Goal: Task Accomplishment & Management: Use online tool/utility

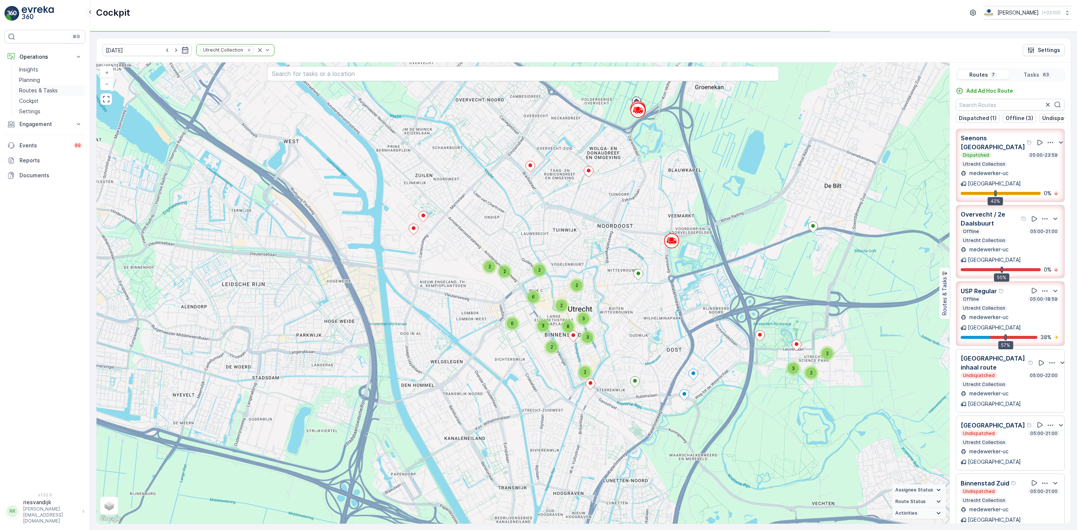
scroll to position [19, 0]
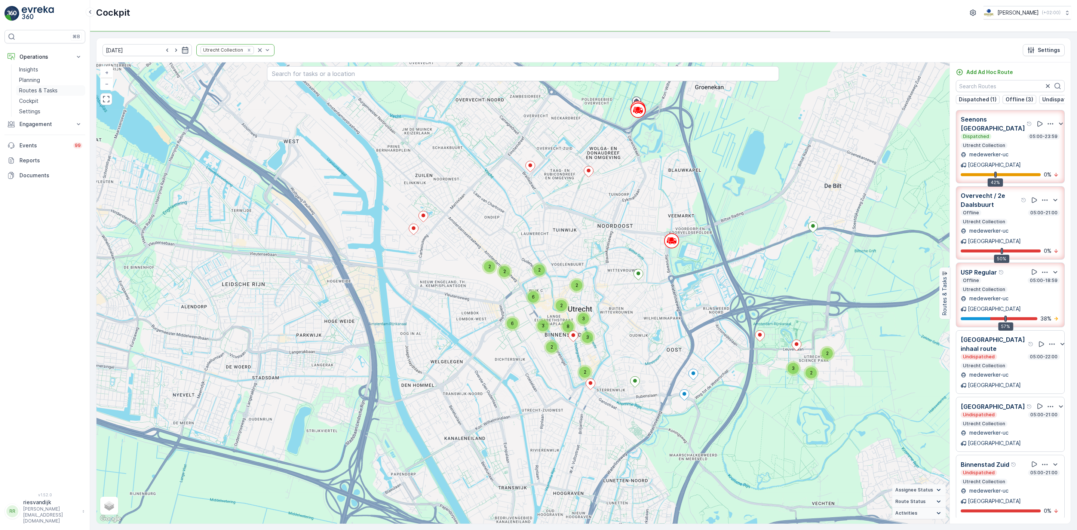
click at [59, 86] on link "Routes & Tasks" at bounding box center [50, 90] width 69 height 10
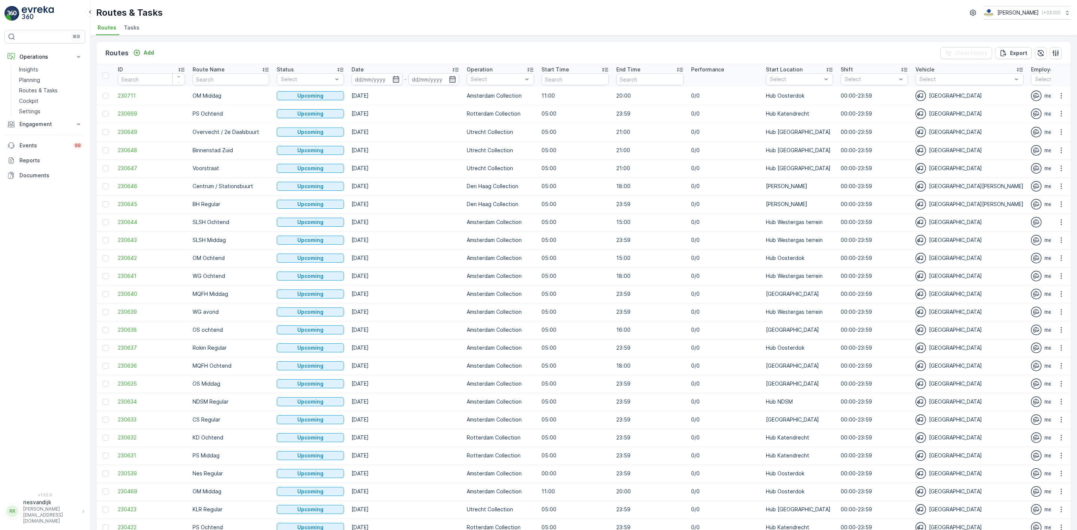
click at [126, 28] on span "Tasks" at bounding box center [132, 27] width 16 height 7
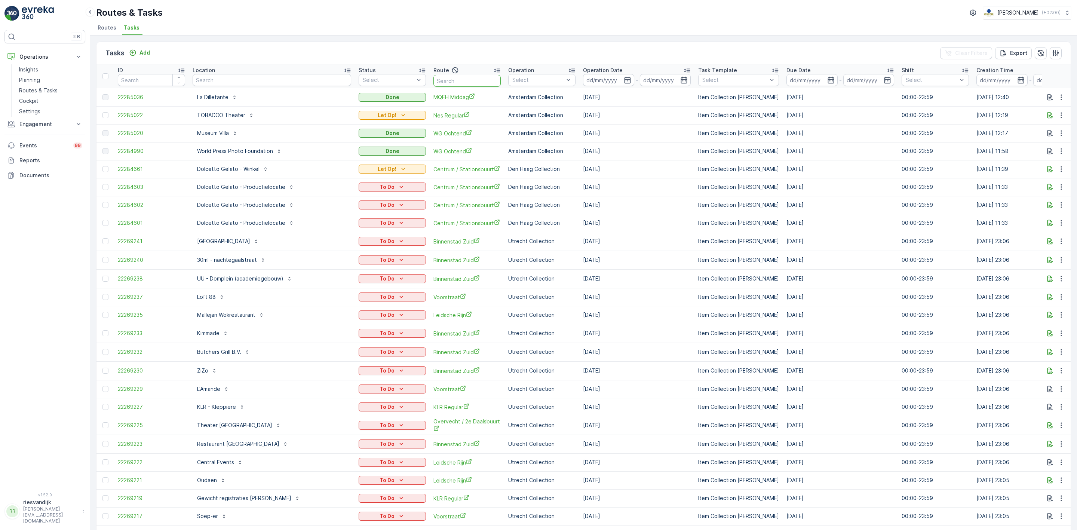
click at [433, 77] on input "text" at bounding box center [466, 81] width 67 height 12
type input "overve"
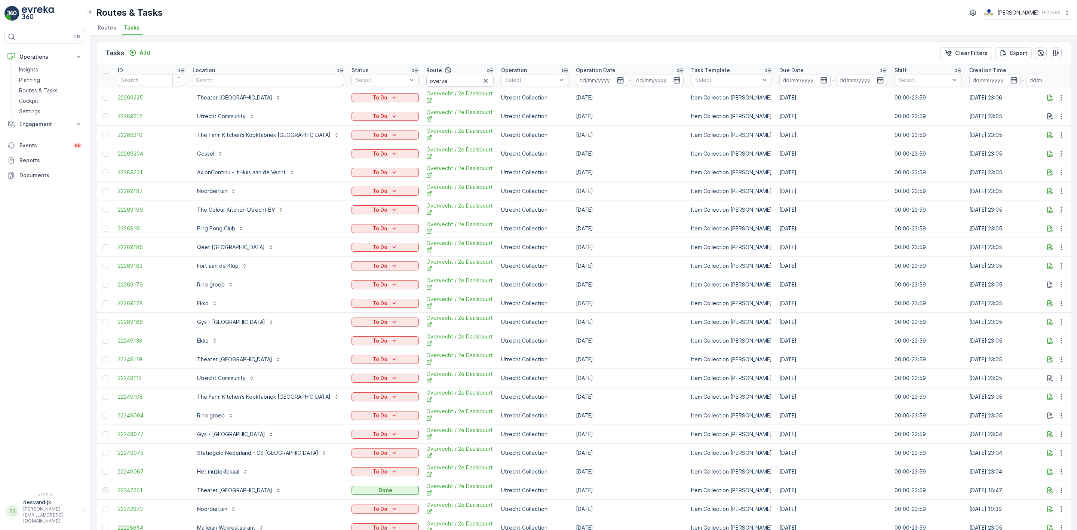
click at [617, 80] on icon "button" at bounding box center [620, 80] width 6 height 7
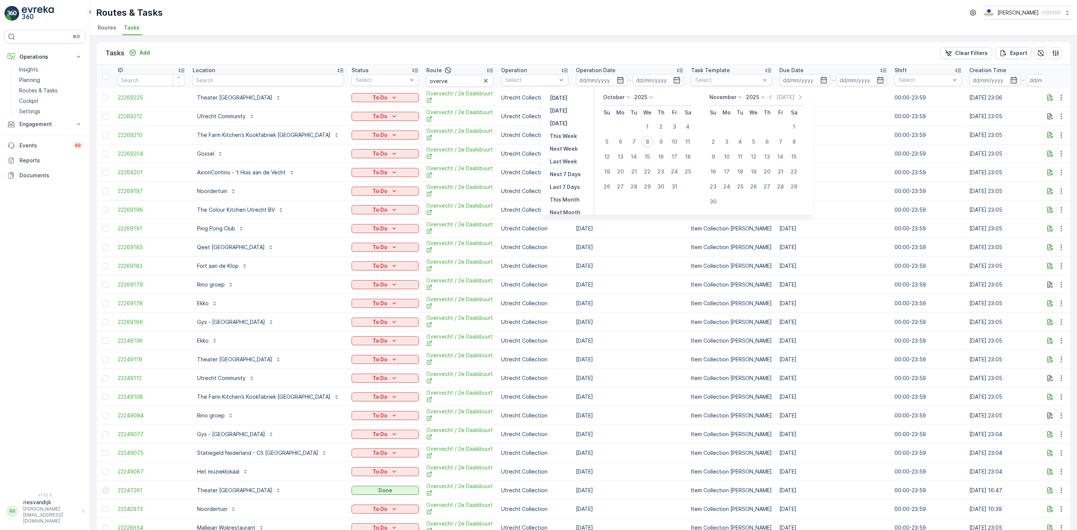
click at [646, 141] on div "8" at bounding box center [647, 142] width 12 height 12
type input "[DATE]"
click at [646, 141] on div "8" at bounding box center [647, 142] width 12 height 12
type input "[DATE]"
click at [648, 140] on div "8" at bounding box center [647, 142] width 12 height 12
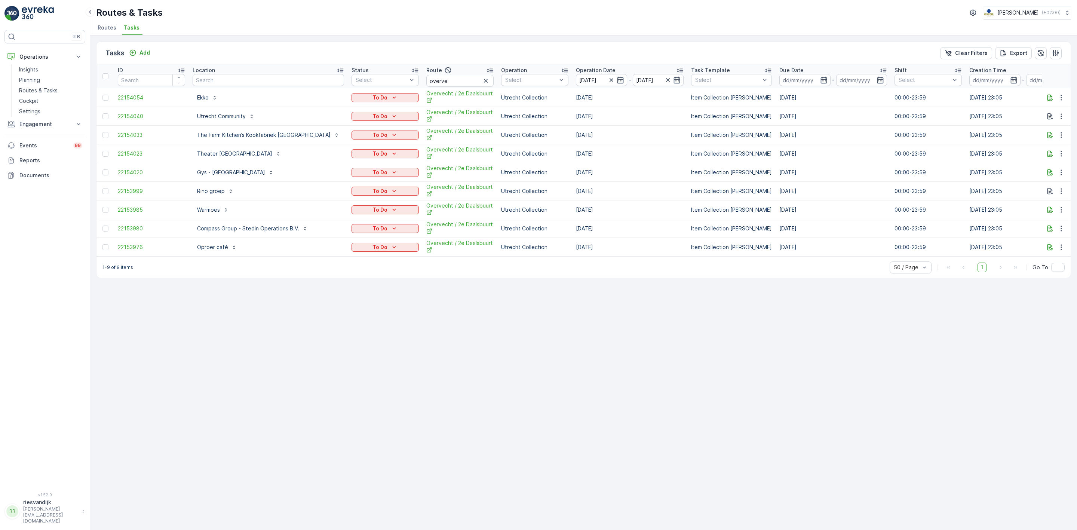
drag, startPoint x: 729, startPoint y: 230, endPoint x: 246, endPoint y: 296, distance: 488.1
click at [244, 297] on div "Tasks Add Clear Filters Export ID Location Status Select Route overve Operation…" at bounding box center [583, 283] width 987 height 494
click at [424, 398] on div "Tasks Add Clear Filters Export ID Location Status Select Route overve Operation…" at bounding box center [583, 283] width 987 height 494
drag, startPoint x: 134, startPoint y: 273, endPoint x: 102, endPoint y: 275, distance: 31.1
click at [102, 275] on div "1-9 of 9 items 50 / Page 1 Go To" at bounding box center [583, 267] width 974 height 21
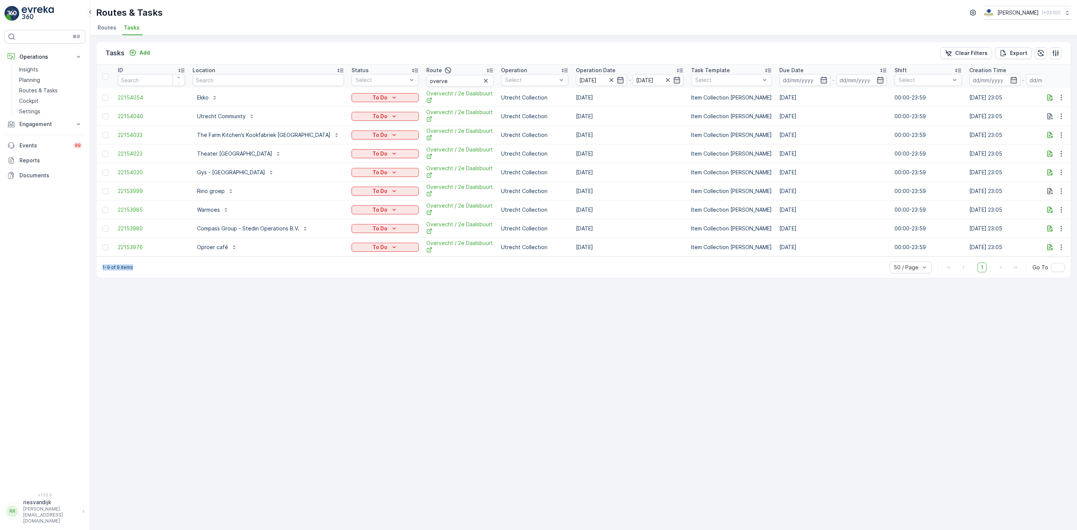
click at [153, 278] on div "1-9 of 9 items 50 / Page 1 Go To" at bounding box center [583, 267] width 974 height 21
click at [37, 102] on p "Cockpit" at bounding box center [28, 100] width 19 height 7
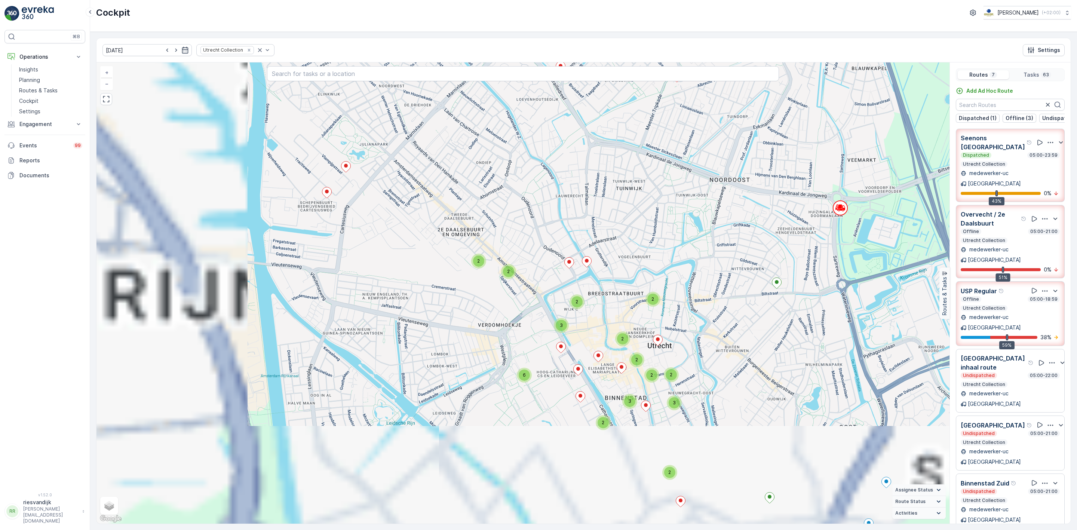
drag, startPoint x: 638, startPoint y: 349, endPoint x: 782, endPoint y: 243, distance: 178.2
click at [783, 243] on div "2 2 2 2 2 6 2 3 2 2 2 2 2 3 3 2 + − Satellite Roadmap Terrain Hybrid Leaflet Ke…" at bounding box center [522, 292] width 853 height 461
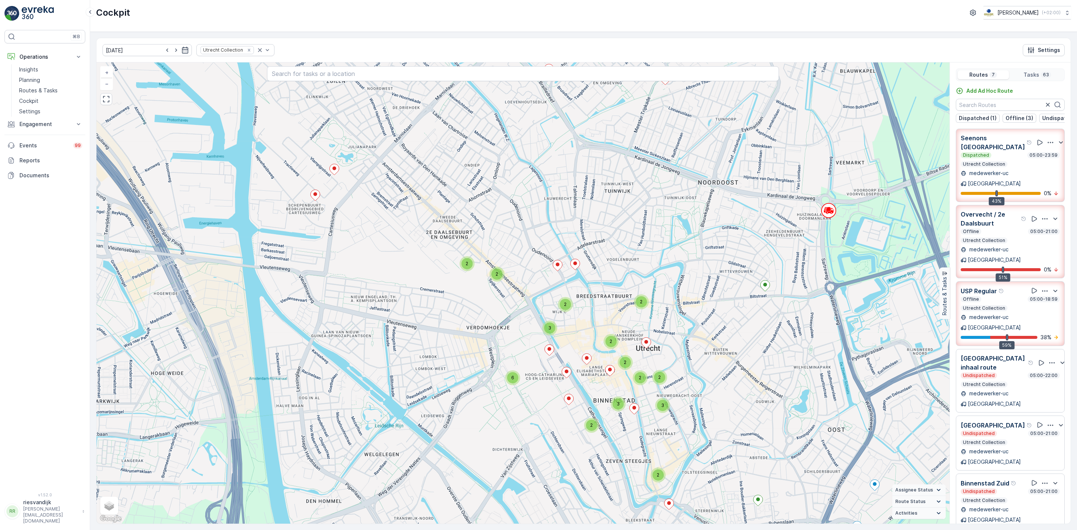
drag, startPoint x: 776, startPoint y: 288, endPoint x: 778, endPoint y: 292, distance: 4.4
click at [764, 289] on div "2 2 2 2 2 6 2 3 2 2 2 2 2 3 3 2 + − Satellite Roadmap Terrain Hybrid Leaflet Ke…" at bounding box center [522, 292] width 853 height 461
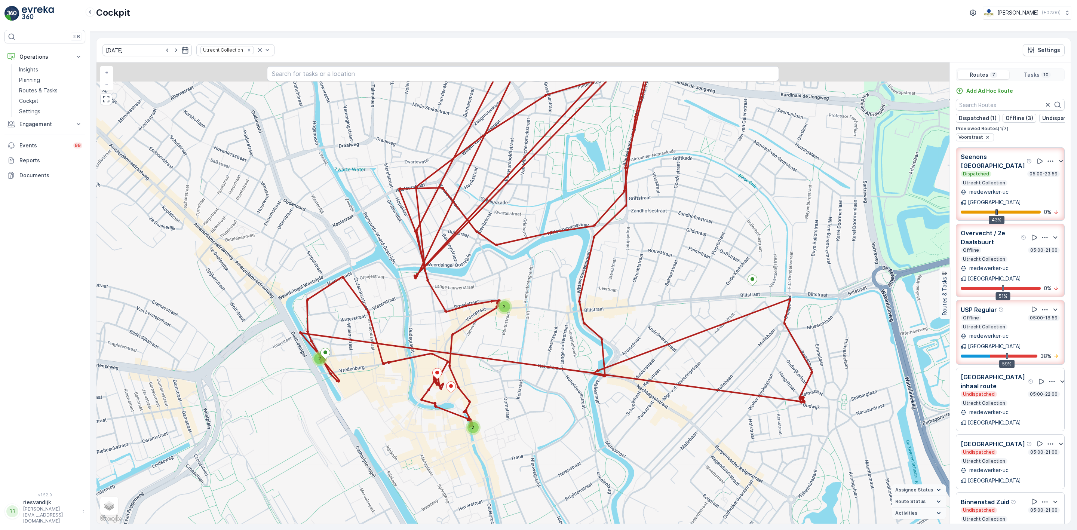
drag, startPoint x: 697, startPoint y: 386, endPoint x: 705, endPoint y: 442, distance: 56.6
click at [705, 442] on div "2 2 2 + − Satellite Roadmap Terrain Hybrid Leaflet Keyboard shortcuts Map Data …" at bounding box center [522, 292] width 853 height 461
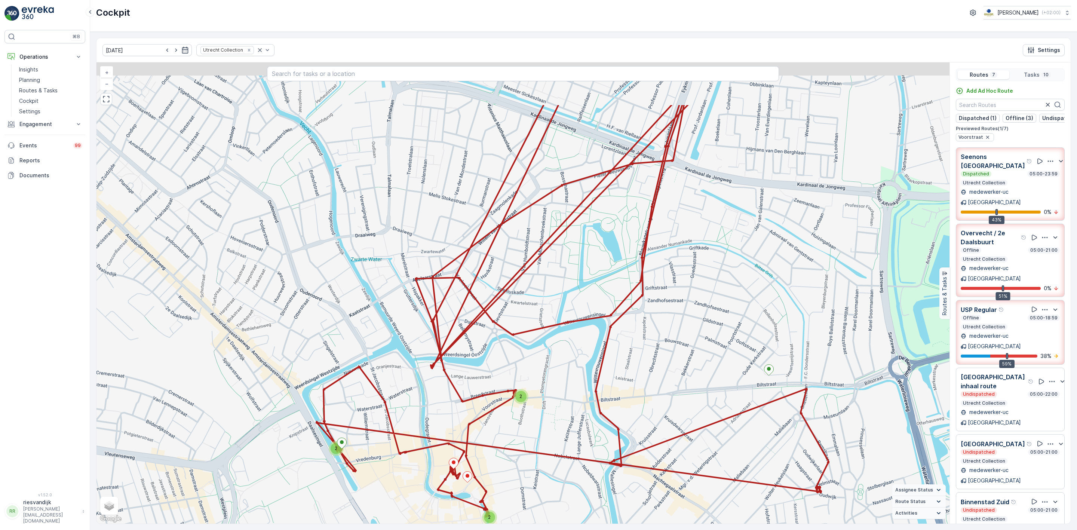
drag, startPoint x: 684, startPoint y: 372, endPoint x: 698, endPoint y: 431, distance: 60.0
click at [700, 451] on div "2 2 2 + − Satellite Roadmap Terrain Hybrid Leaflet Keyboard shortcuts Map Data …" at bounding box center [522, 292] width 853 height 461
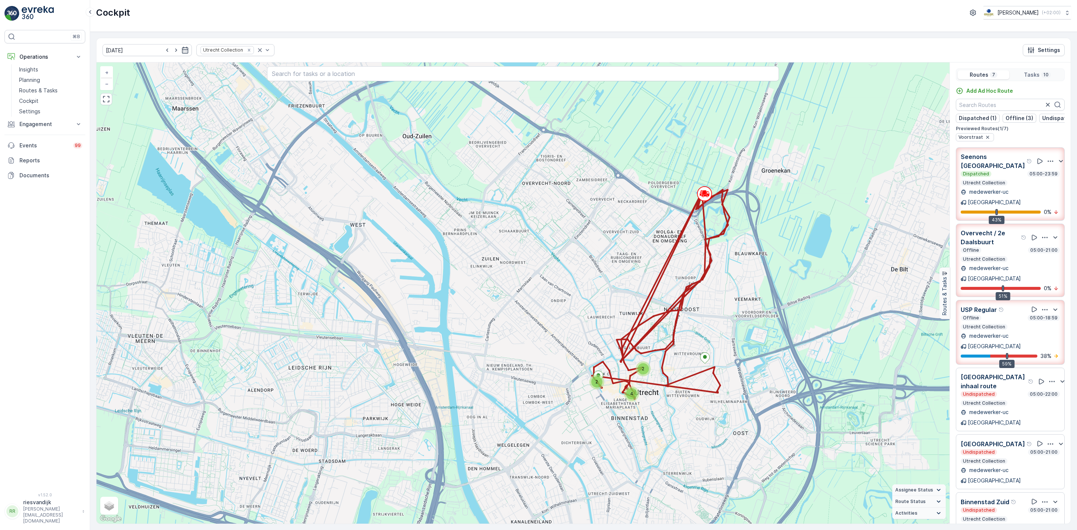
drag, startPoint x: 736, startPoint y: 337, endPoint x: 717, endPoint y: 340, distance: 19.0
click at [717, 340] on div "2 2 4 + − Satellite Roadmap Terrain Hybrid Leaflet Keyboard shortcuts Map Data …" at bounding box center [522, 292] width 853 height 461
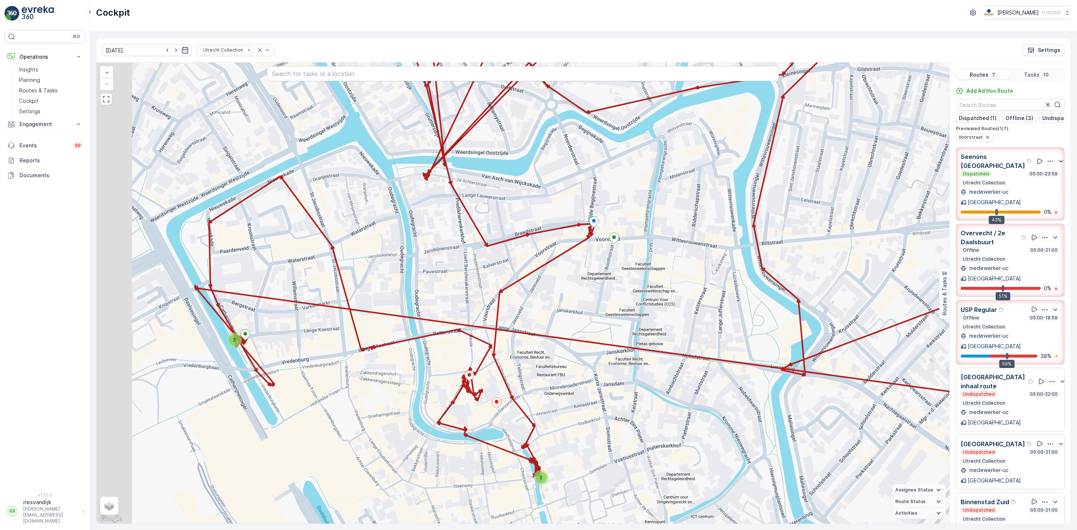
drag, startPoint x: 538, startPoint y: 408, endPoint x: 633, endPoint y: 372, distance: 101.9
click at [633, 372] on div "2 2 + − Satellite Roadmap Terrain Hybrid Leaflet Keyboard shortcuts Map Data Ma…" at bounding box center [522, 292] width 853 height 461
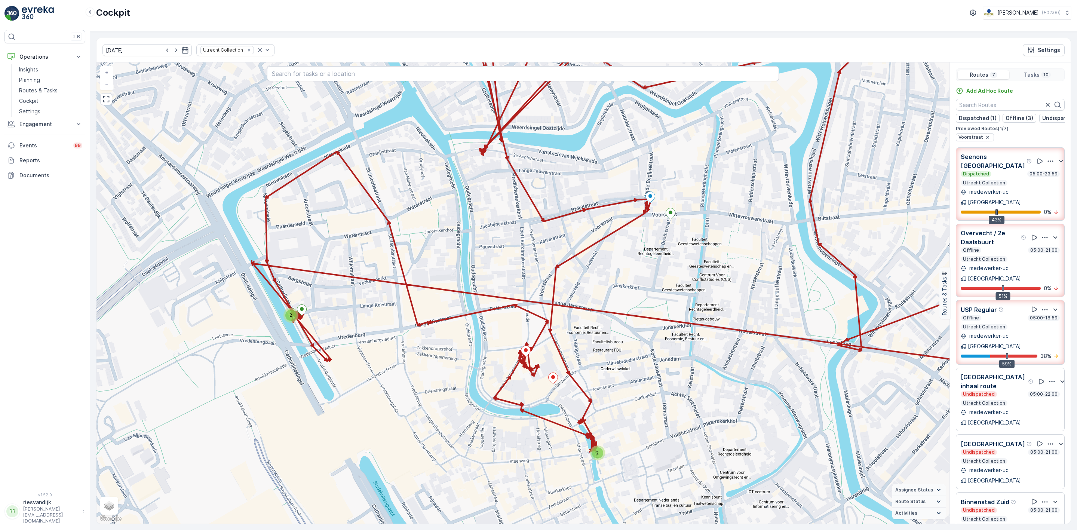
drag, startPoint x: 628, startPoint y: 364, endPoint x: 685, endPoint y: 343, distance: 60.0
click at [685, 343] on div "2 2 + − Satellite Roadmap Terrain Hybrid Leaflet Keyboard shortcuts Map Data Ma…" at bounding box center [522, 292] width 853 height 461
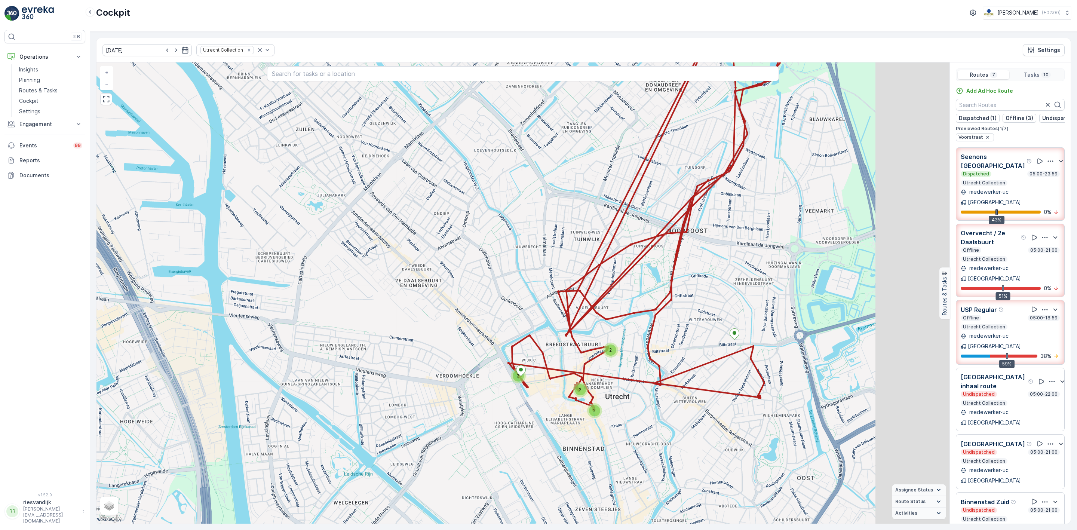
drag, startPoint x: 744, startPoint y: 343, endPoint x: 626, endPoint y: 376, distance: 122.4
click at [629, 375] on div "2 2 2 2 + − Satellite Roadmap Terrain Hybrid Leaflet Keyboard shortcuts Map Dat…" at bounding box center [522, 292] width 853 height 461
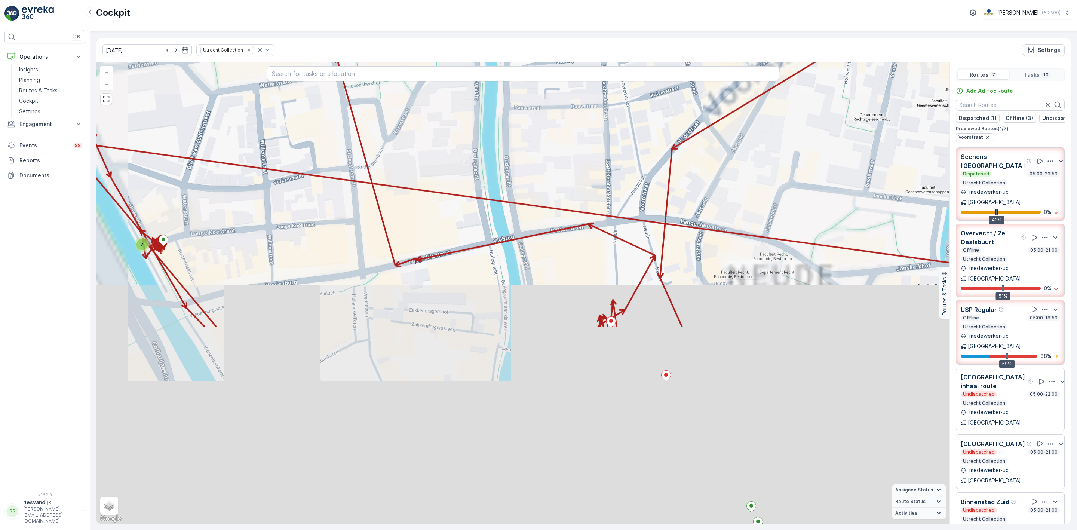
drag, startPoint x: 597, startPoint y: 396, endPoint x: 670, endPoint y: 175, distance: 232.9
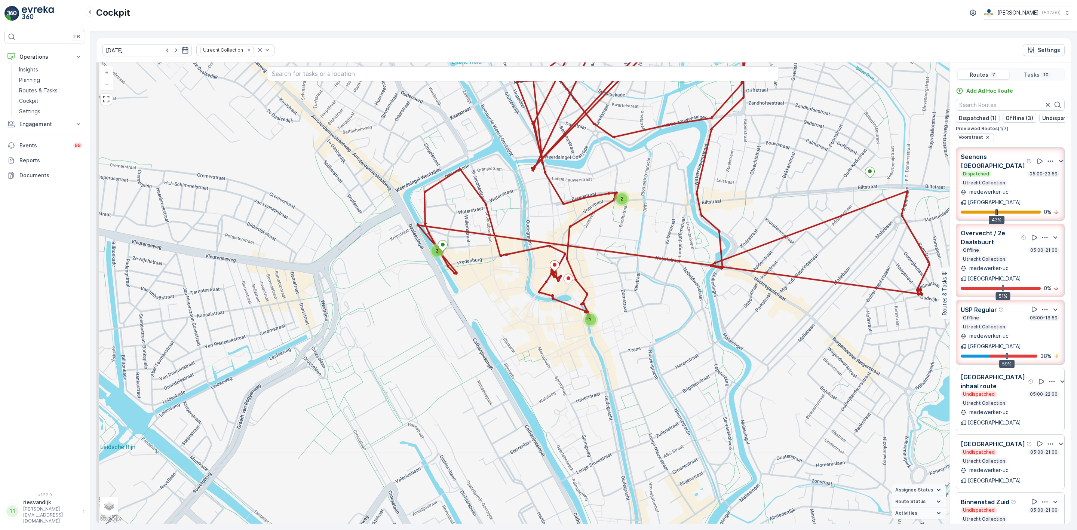
drag, startPoint x: 614, startPoint y: 334, endPoint x: 622, endPoint y: 294, distance: 40.0
click at [622, 294] on div "2 2 2 + − Satellite Roadmap Terrain Hybrid Leaflet Keyboard shortcuts Map Data …" at bounding box center [522, 292] width 853 height 461
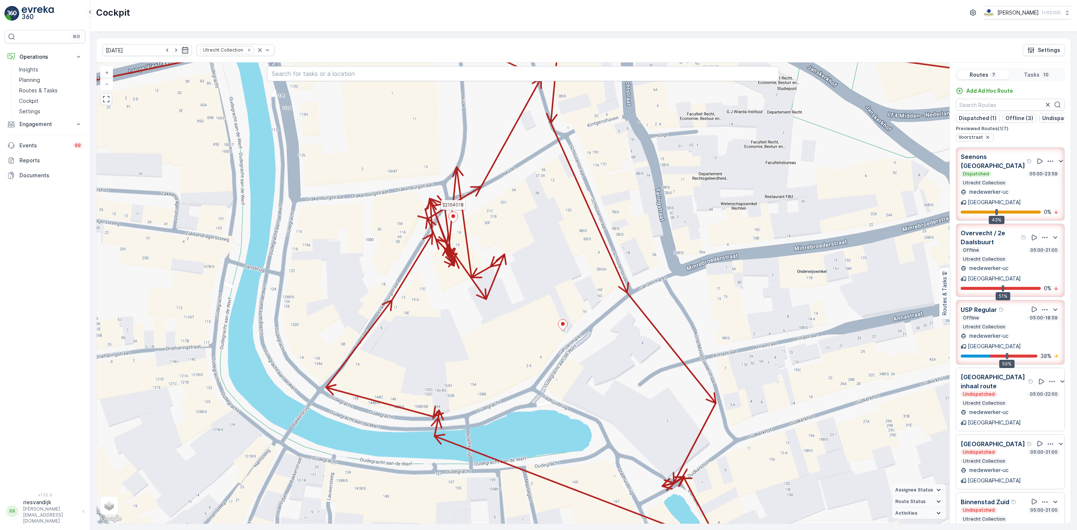
click at [455, 223] on icon at bounding box center [453, 217] width 10 height 11
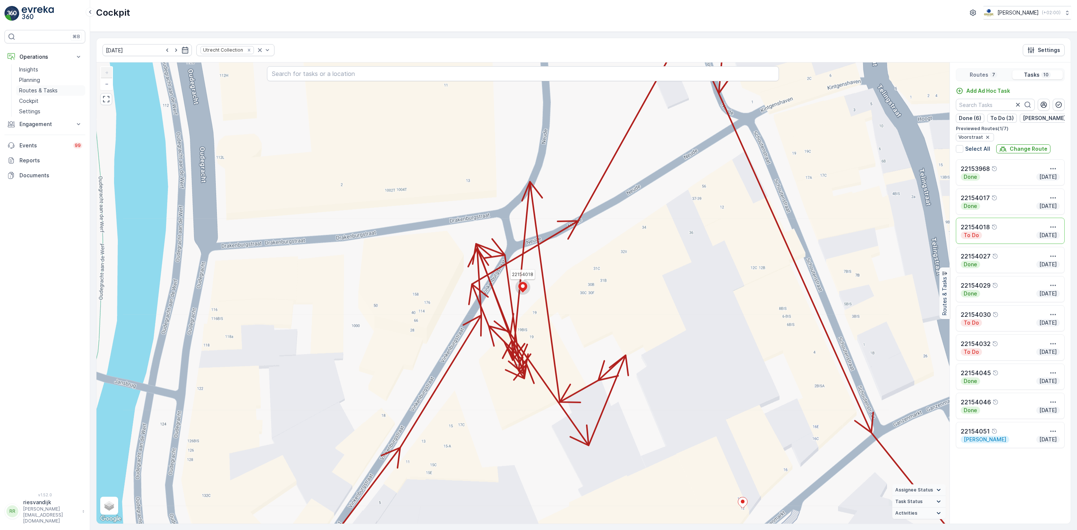
click at [43, 89] on p "Routes & Tasks" at bounding box center [38, 90] width 39 height 7
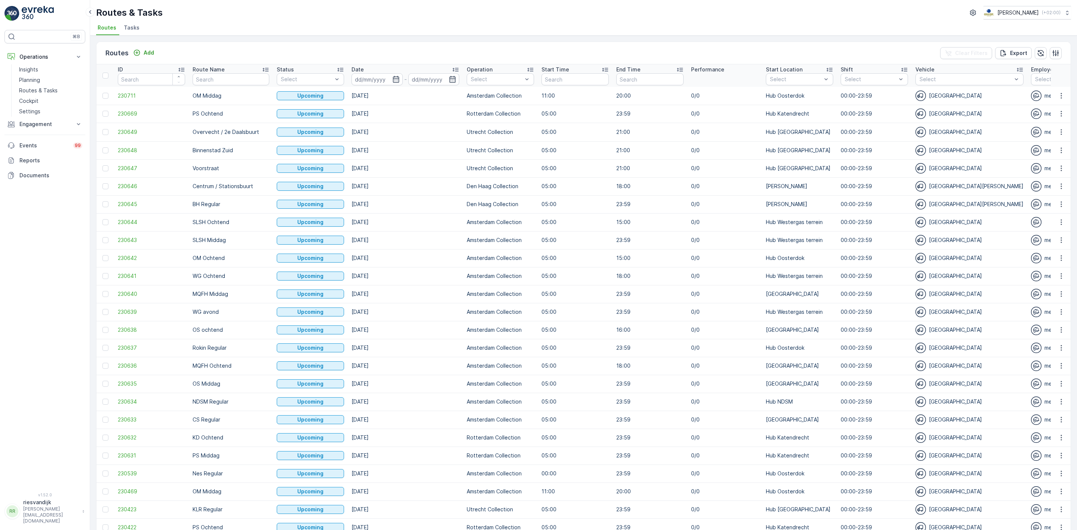
click at [135, 27] on span "Tasks" at bounding box center [132, 27] width 16 height 7
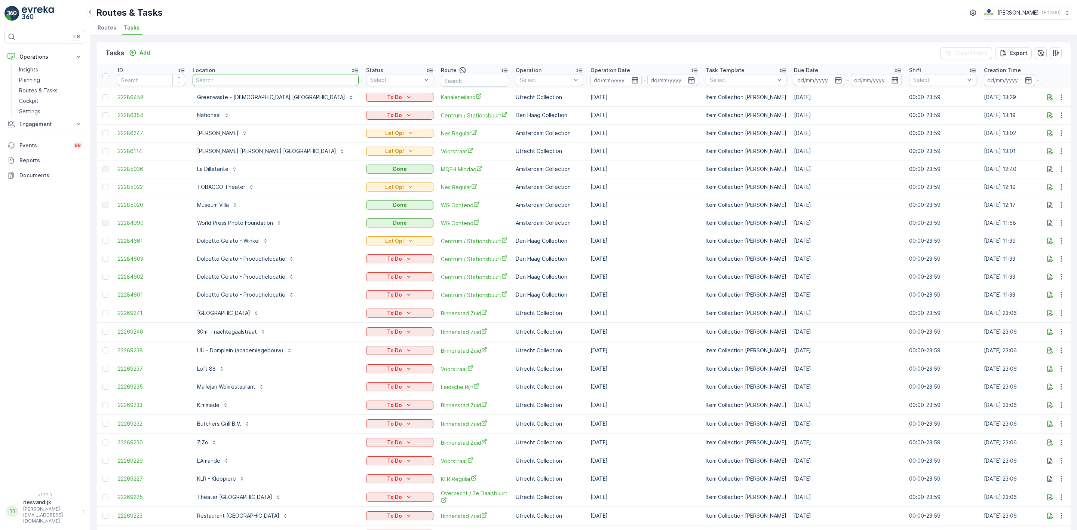
click at [221, 78] on input "text" at bounding box center [276, 80] width 166 height 12
type input "nvw"
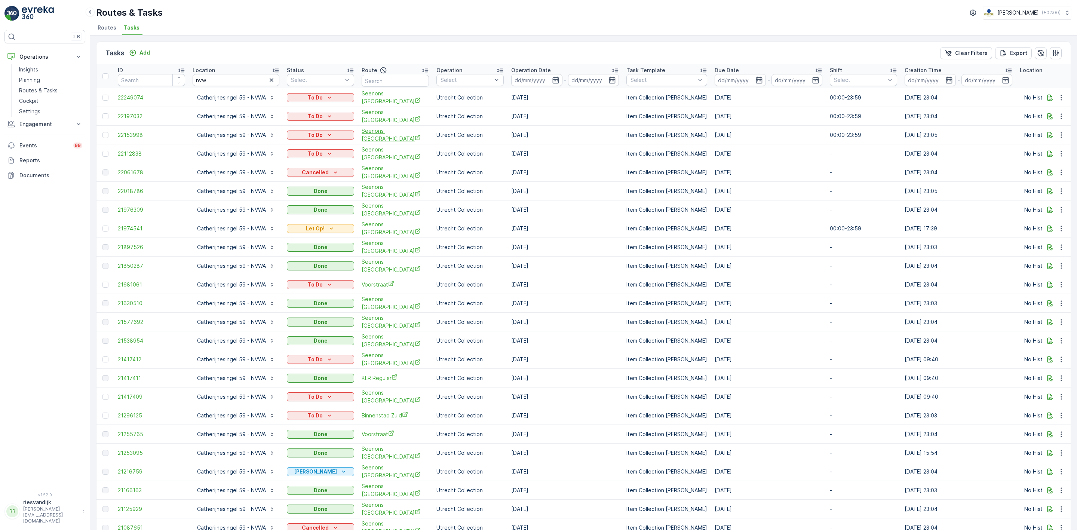
click at [377, 132] on span "Seenons [GEOGRAPHIC_DATA]" at bounding box center [395, 134] width 67 height 15
